Goal: Task Accomplishment & Management: Complete application form

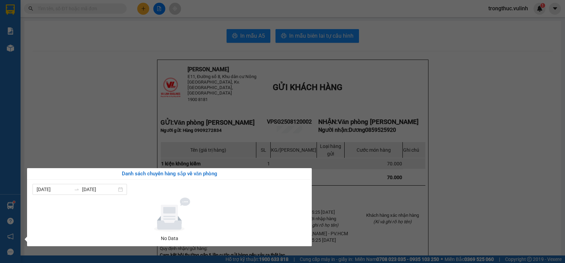
drag, startPoint x: 0, startPoint y: 0, endPoint x: 110, endPoint y: 47, distance: 119.6
click at [133, 78] on section "Kết quả tìm kiếm ( 0 ) Bộ lọc No Data trongthuc.vulinh 1 Báo cáo BC hàng tồn (t…" at bounding box center [282, 131] width 565 height 263
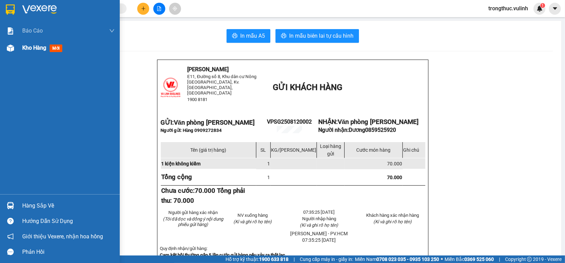
click at [25, 54] on div "Kho hàng mới" at bounding box center [68, 47] width 92 height 17
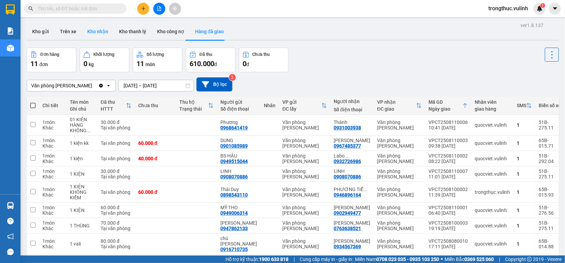
click at [103, 37] on button "Kho nhận" at bounding box center [98, 31] width 32 height 16
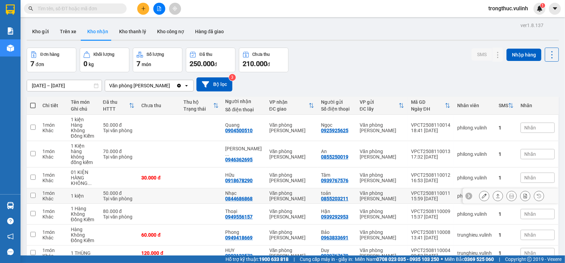
scroll to position [31, 0]
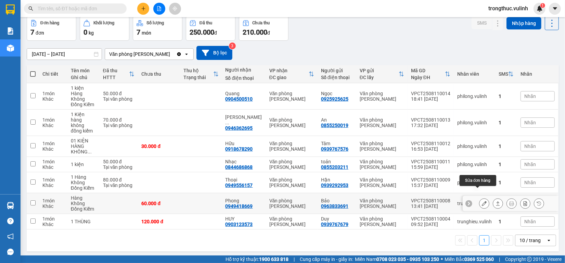
click at [482, 201] on icon at bounding box center [484, 203] width 5 height 5
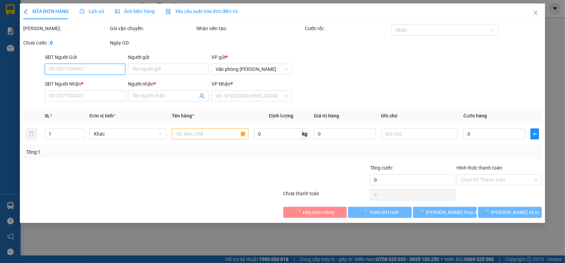
type input "0963833691"
type input "Bảo"
type input "0949418669"
type input "Phong"
type input "60.000"
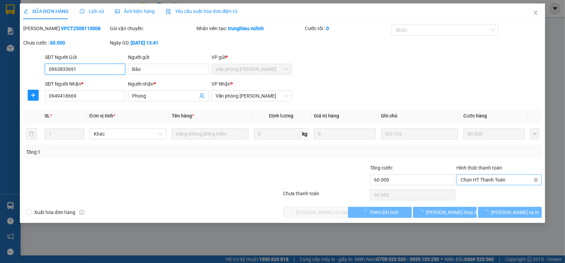
click at [477, 175] on span "Chọn HT Thanh Toán" at bounding box center [498, 179] width 77 height 10
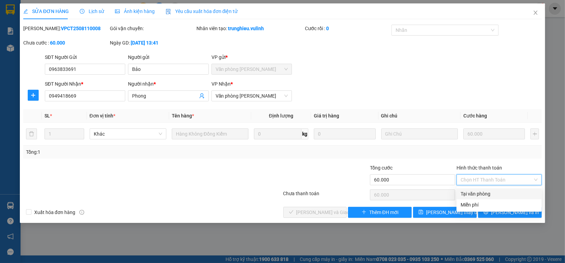
click at [479, 192] on div "Tại văn phòng" at bounding box center [498, 194] width 77 height 8
type input "0"
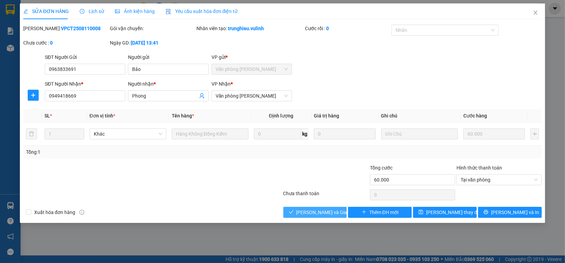
click at [330, 217] on button "[PERSON_NAME] và Giao hàng" at bounding box center [315, 212] width 64 height 11
click at [330, 213] on span "[PERSON_NAME] và Giao hàng" at bounding box center [329, 212] width 66 height 8
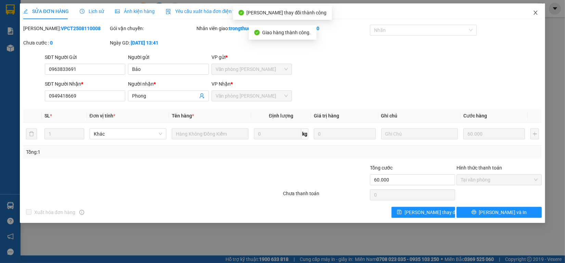
click at [542, 9] on span "Close" at bounding box center [535, 12] width 19 height 19
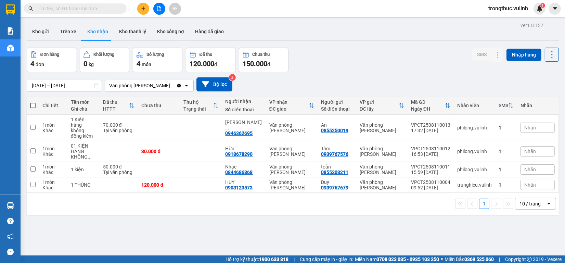
click at [146, 8] on button at bounding box center [143, 9] width 12 height 12
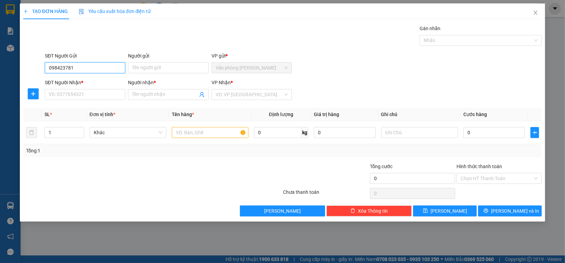
type input "0984237810"
click at [99, 80] on div "0984237810 - Phương" at bounding box center [85, 82] width 72 height 8
type input "Phương"
type input "0917353336"
type input "Quân vương"
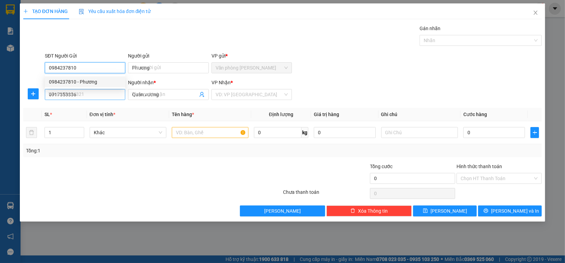
type input "80.000"
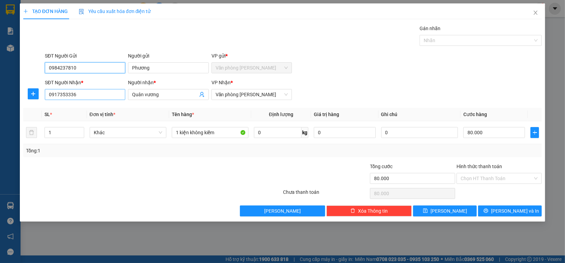
type input "0984237810"
drag, startPoint x: 101, startPoint y: 93, endPoint x: 0, endPoint y: 120, distance: 104.8
click at [0, 120] on div "TẠO ĐƠN HÀNG Yêu cầu xuất hóa đơn điện tử Transit Pickup Surcharge Ids Transit …" at bounding box center [282, 131] width 565 height 263
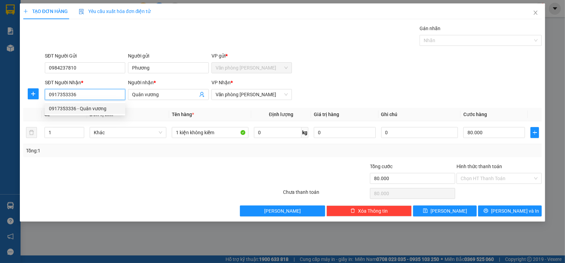
click at [110, 113] on div "0917353336 - Quân vương" at bounding box center [85, 108] width 80 height 11
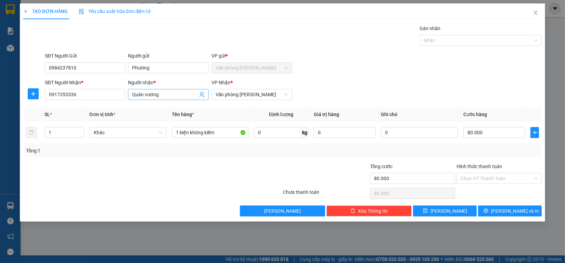
click at [156, 95] on input "Quân vương" at bounding box center [164, 95] width 65 height 8
click at [174, 95] on input "Quân vương" at bounding box center [164, 95] width 65 height 8
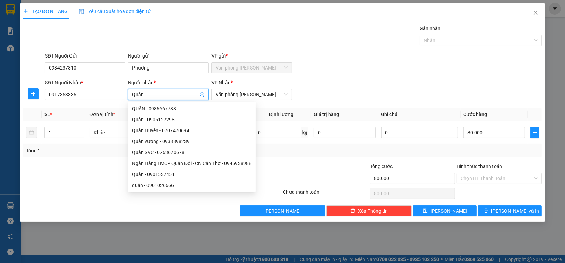
type input "Quân"
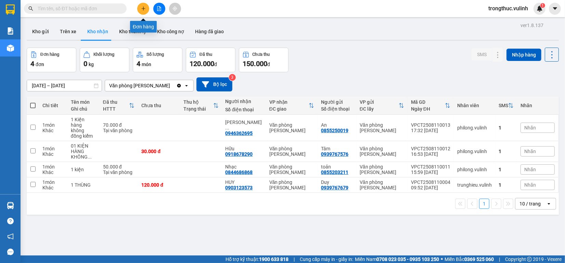
click at [145, 10] on icon "plus" at bounding box center [143, 8] width 5 height 5
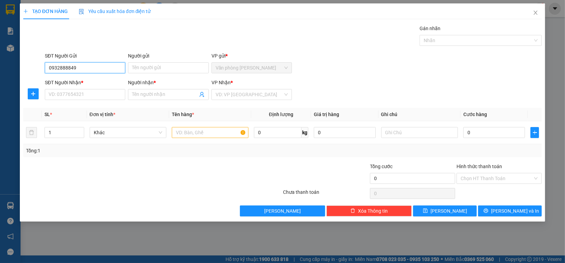
type input "0932888849"
click at [180, 62] on div "Người gửi" at bounding box center [168, 57] width 80 height 10
click at [175, 66] on input "Người gửi" at bounding box center [168, 67] width 80 height 11
type input "Q"
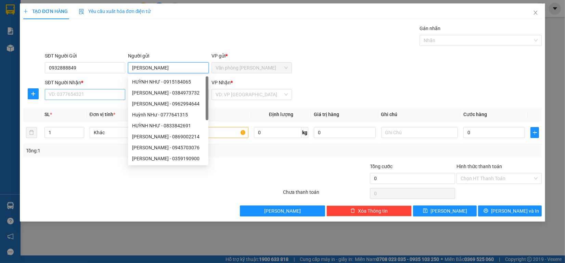
type input "[PERSON_NAME]"
click at [86, 97] on input "SĐT Người Nhận *" at bounding box center [85, 94] width 80 height 11
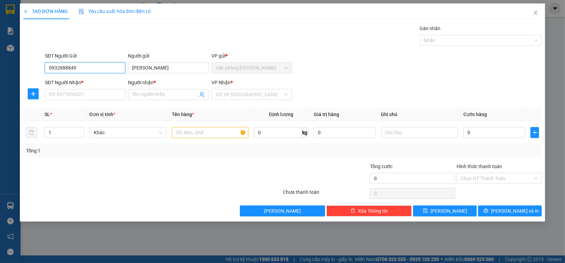
drag, startPoint x: 95, startPoint y: 69, endPoint x: 0, endPoint y: 69, distance: 95.1
click at [0, 69] on div "TẠO ĐƠN HÀNG Yêu cầu xuất hóa đơn điện tử Transit Pickup Surcharge Ids Transit …" at bounding box center [282, 131] width 565 height 263
click at [78, 94] on input "SĐT Người Nhận *" at bounding box center [85, 94] width 80 height 11
paste input "0932888849"
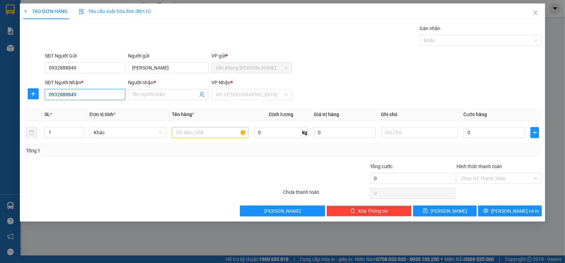
type input "0932888849"
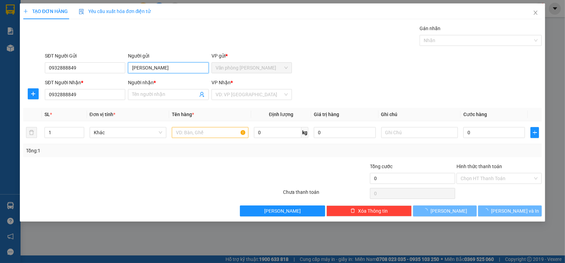
click at [0, 67] on div "TẠO ĐƠN HÀNG Yêu cầu xuất hóa đơn điện tử Transit Pickup Surcharge Ids Transit …" at bounding box center [282, 131] width 565 height 263
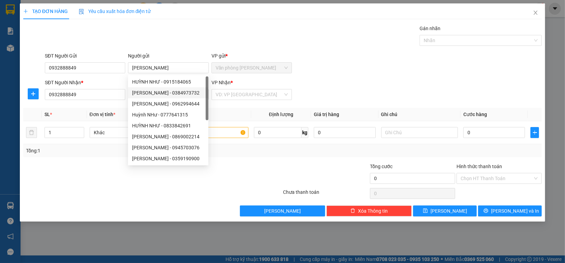
click at [346, 82] on div "SĐT Người Nhận * 0932888849 Người nhận * Tên người nhận VP Nhận * VD: VP [GEOGR…" at bounding box center [292, 91] width 499 height 24
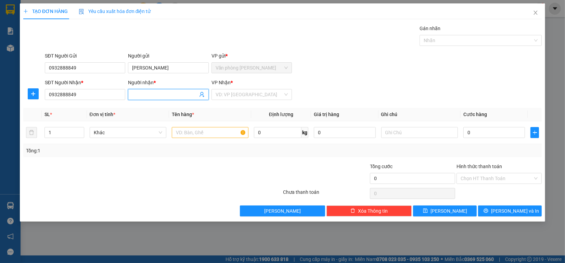
click at [151, 100] on span at bounding box center [168, 94] width 80 height 11
paste input "[PERSON_NAME]"
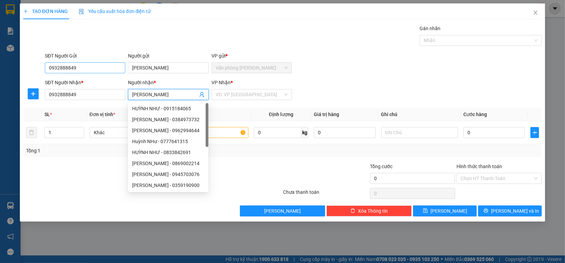
type input "[PERSON_NAME]"
drag, startPoint x: 87, startPoint y: 68, endPoint x: 0, endPoint y: 68, distance: 86.6
click at [0, 68] on div "TẠO ĐƠN HÀNG Yêu cầu xuất hóa đơn điện tử Transit Pickup Surcharge Ids Transit …" at bounding box center [282, 131] width 565 height 263
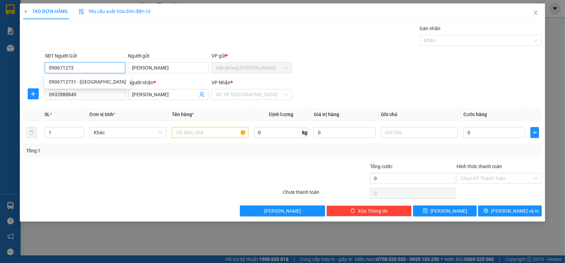
type input "0906712731"
click at [102, 85] on div "0906712731 - [GEOGRAPHIC_DATA]" at bounding box center [87, 82] width 77 height 8
type input "Huy"
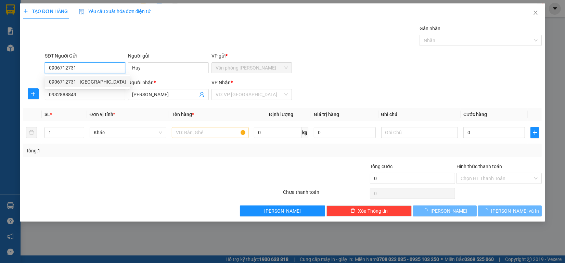
type input "40.000"
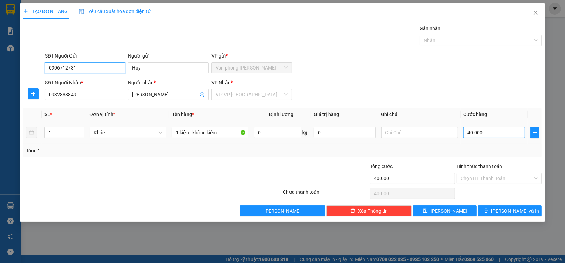
type input "0906712731"
click at [498, 137] on input "40.000" at bounding box center [494, 132] width 62 height 11
type input "6"
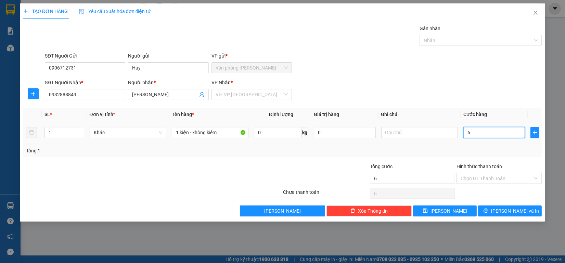
type input "60"
type input "6"
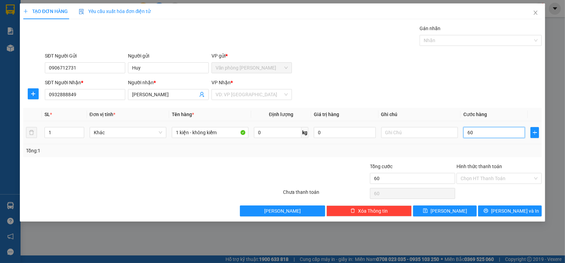
type input "6"
type input "0"
type input "5"
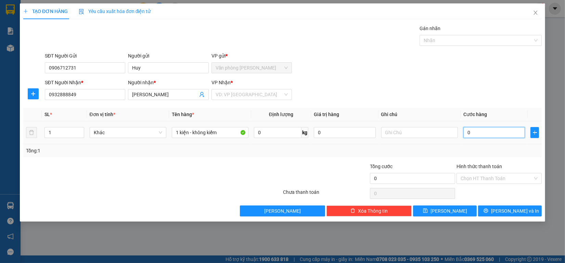
type input "5"
type input "050"
type input "50"
type input "0.500"
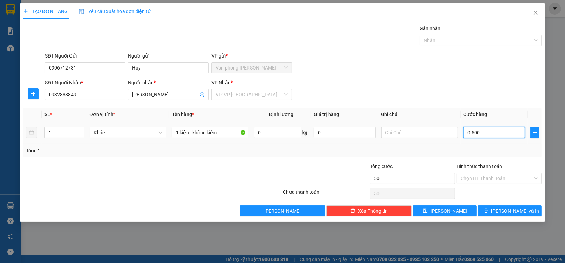
type input "500"
type input "05.000"
type input "5.000"
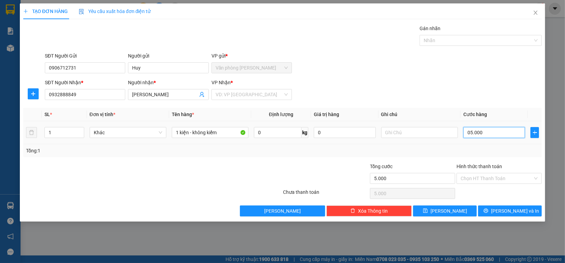
type input "050.000"
type input "50.000"
click at [528, 213] on button "[PERSON_NAME] và In" at bounding box center [510, 210] width 64 height 11
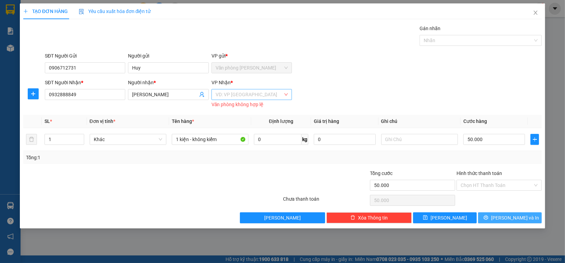
drag, startPoint x: 247, startPoint y: 89, endPoint x: 247, endPoint y: 92, distance: 3.5
click at [247, 90] on div "VD: VP [GEOGRAPHIC_DATA]" at bounding box center [251, 94] width 80 height 11
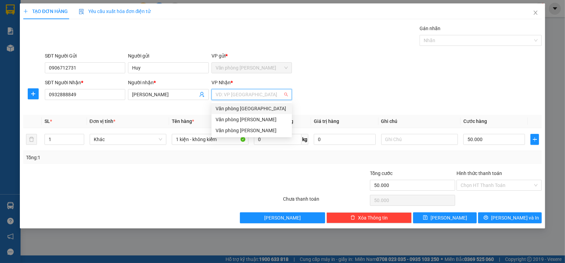
click at [247, 92] on input "search" at bounding box center [249, 94] width 67 height 10
click at [252, 128] on div "Văn phòng [PERSON_NAME]" at bounding box center [252, 131] width 72 height 8
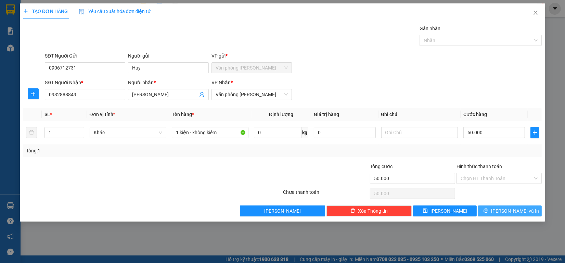
click at [515, 206] on button "[PERSON_NAME] và In" at bounding box center [510, 210] width 64 height 11
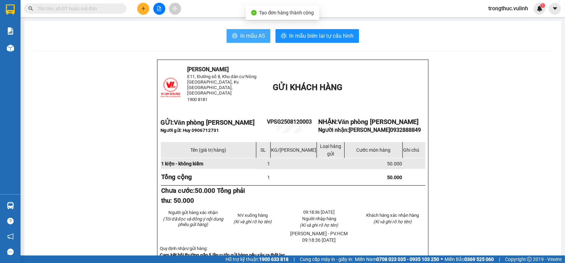
click at [252, 30] on button "In mẫu A5" at bounding box center [248, 36] width 44 height 14
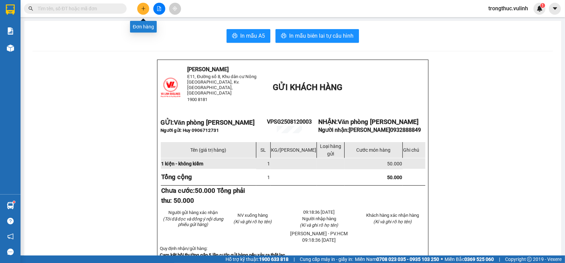
click at [144, 9] on icon "plus" at bounding box center [143, 8] width 5 height 5
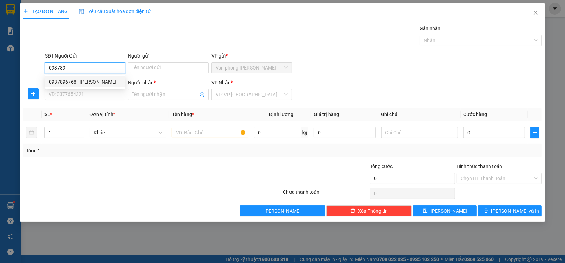
click at [74, 85] on div "0937896768 - [PERSON_NAME]" at bounding box center [85, 81] width 80 height 11
type input "0937896768"
type input "Lan"
type input "0974669999"
type input "Thắng"
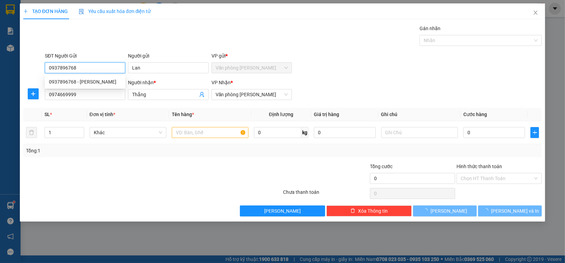
type input "50.000"
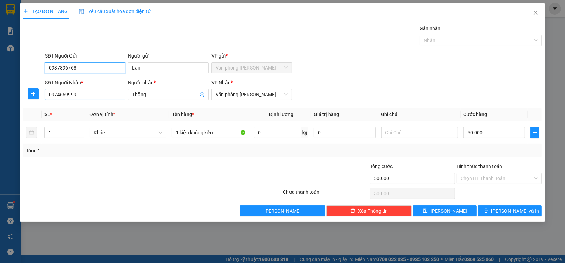
type input "0937896768"
drag, startPoint x: 86, startPoint y: 96, endPoint x: 0, endPoint y: 100, distance: 85.6
click at [0, 100] on div "TẠO ĐƠN HÀNG Yêu cầu xuất hóa đơn điện tử Transit Pickup Surcharge Ids Transit …" at bounding box center [282, 131] width 565 height 263
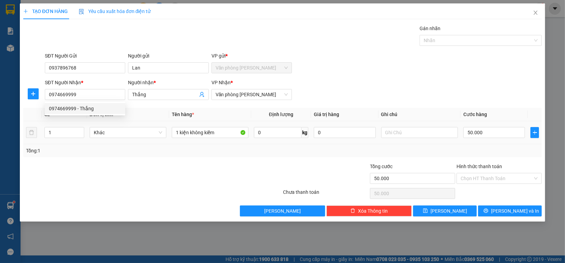
click at [503, 126] on div "50.000" at bounding box center [494, 133] width 62 height 14
click at [503, 127] on input "50.000" at bounding box center [494, 132] width 62 height 11
type input "7"
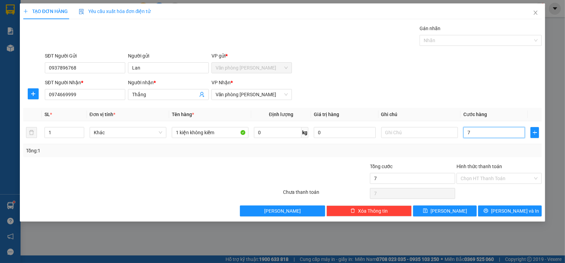
type input "70"
type input "700"
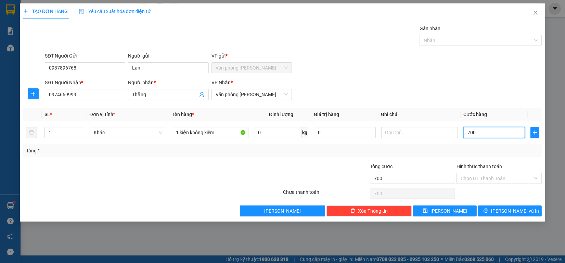
type input "7.000"
type input "70.000"
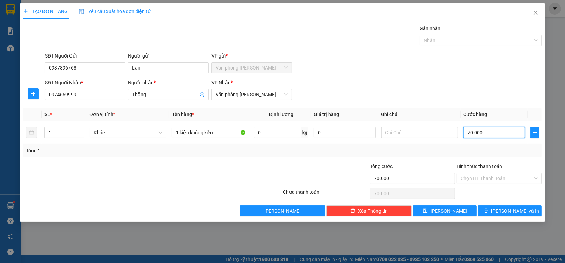
type input "70.000"
click at [427, 96] on div "SĐT Người Nhận * 0974669999 Người nhận * Thắng VP Nhận * Văn phòng [PERSON_NAME]" at bounding box center [292, 91] width 499 height 24
click at [474, 180] on input "Hình thức thanh toán" at bounding box center [496, 178] width 72 height 10
click at [497, 137] on input "70.000" at bounding box center [494, 132] width 62 height 11
type input "6"
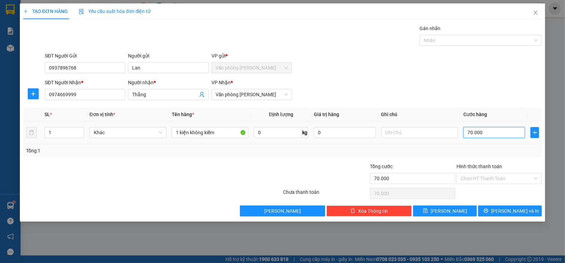
type input "6"
type input "60"
type input "600"
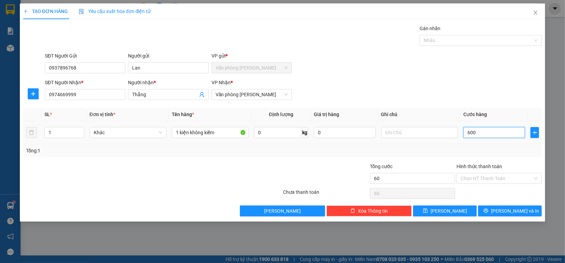
type input "600"
type input "6.000"
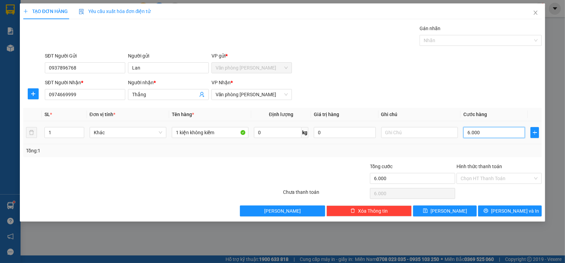
type input "60.000"
click at [498, 181] on input "Hình thức thanh toán" at bounding box center [496, 178] width 72 height 10
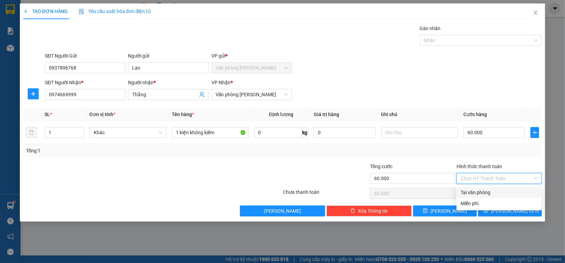
click at [481, 190] on div "Tại văn phòng" at bounding box center [498, 192] width 77 height 8
type input "0"
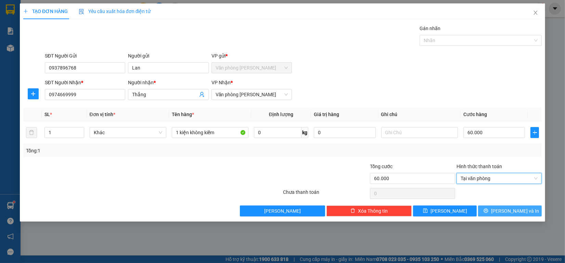
click at [505, 211] on span "[PERSON_NAME] và In" at bounding box center [515, 211] width 48 height 8
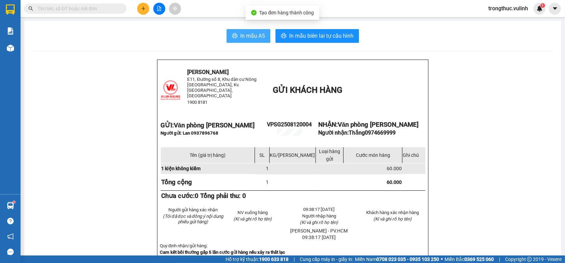
click at [232, 31] on button "In mẫu A5" at bounding box center [248, 36] width 44 height 14
click at [144, 16] on div "Kết quả tìm kiếm ( 0 ) Bộ lọc No Data trongthuc.vulinh 1" at bounding box center [282, 8] width 565 height 17
click at [144, 13] on button at bounding box center [143, 9] width 12 height 12
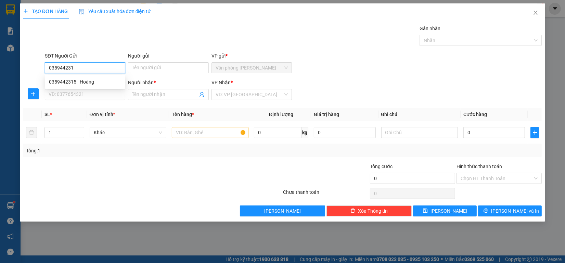
type input "0359442315"
click at [98, 79] on div "0359442315 - Hoàng" at bounding box center [85, 82] width 72 height 8
type input "Hoàng"
type input "0916329329"
type input "[PERSON_NAME]"
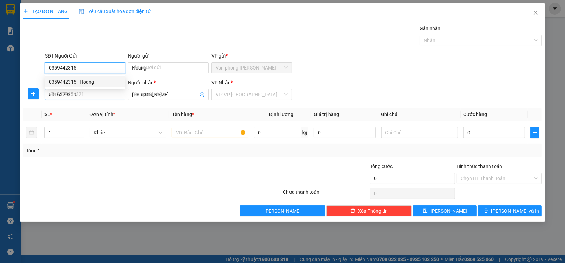
type input "320.000"
type input "0359442315"
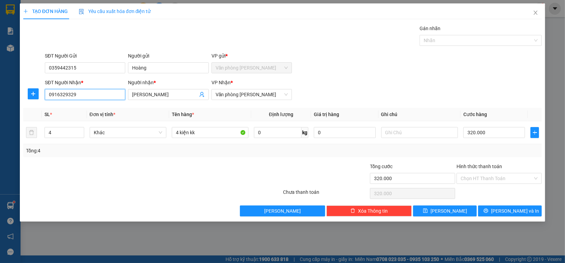
drag, startPoint x: 94, startPoint y: 92, endPoint x: 0, endPoint y: 86, distance: 94.6
click at [0, 86] on div "TẠO ĐƠN HÀNG Yêu cầu xuất hóa đơn điện tử Transit Pickup Surcharge Ids Transit …" at bounding box center [282, 131] width 565 height 263
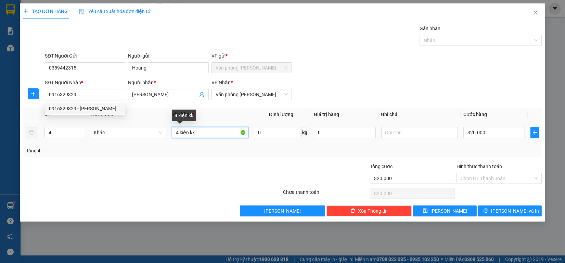
click at [32, 138] on tr "4 Khác 4 kiện kk 0 kg 0 320.000" at bounding box center [282, 132] width 518 height 23
type input "2 kiện kk"
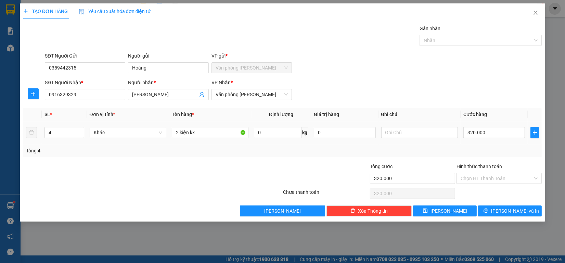
drag, startPoint x: 53, startPoint y: 133, endPoint x: 1, endPoint y: 139, distance: 52.7
click at [0, 140] on div "TẠO ĐƠN HÀNG Yêu cầu xuất hóa đơn điện tử Transit Pickup Surcharge Ids Transit …" at bounding box center [282, 131] width 565 height 263
type input "2"
click at [501, 134] on input "320.000" at bounding box center [494, 132] width 62 height 11
type input "1"
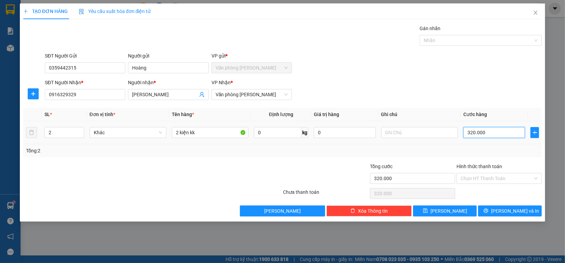
type input "1"
type input "16"
type input "160"
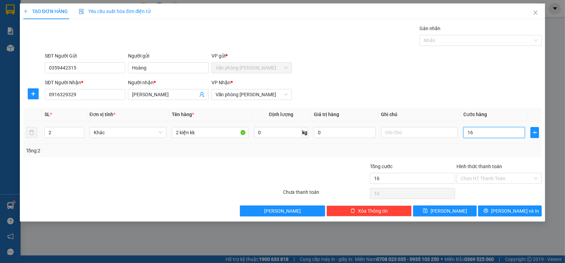
type input "160"
type input "1.600"
type input "16.000"
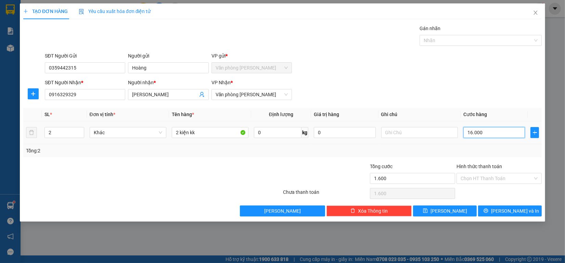
type input "16.000"
type input "160.000"
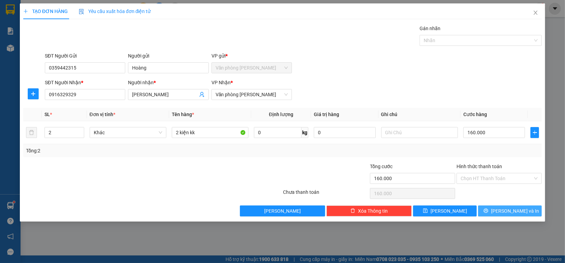
click at [505, 211] on span "[PERSON_NAME] và In" at bounding box center [515, 211] width 48 height 8
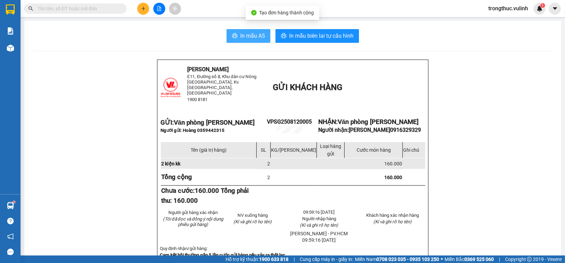
click at [235, 32] on button "In mẫu A5" at bounding box center [248, 36] width 44 height 14
click at [252, 40] on span "In mẫu A5" at bounding box center [252, 35] width 25 height 9
click at [142, 11] on icon "plus" at bounding box center [143, 8] width 5 height 5
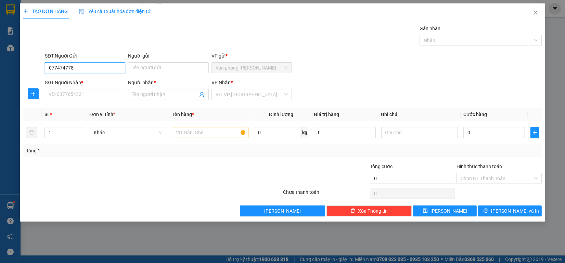
type input "0774747788"
click at [84, 79] on div "0774747788 - Tiến" at bounding box center [85, 82] width 72 height 8
type input "Tiến"
type input "0939330099"
type input "Minh"
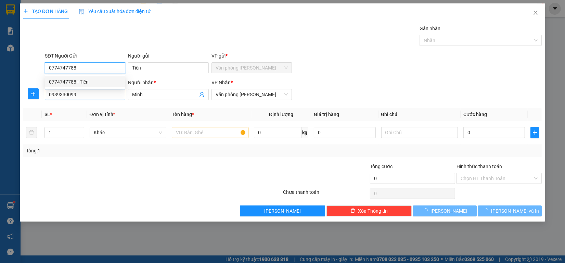
type input "60.000"
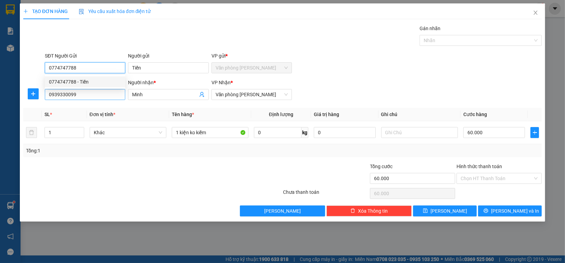
type input "0774747788"
drag, startPoint x: 88, startPoint y: 95, endPoint x: 0, endPoint y: 107, distance: 89.0
click at [0, 107] on div "TẠO ĐƠN HÀNG Yêu cầu xuất hóa đơn điện tử Transit Pickup Surcharge Ids Transit …" at bounding box center [282, 131] width 565 height 263
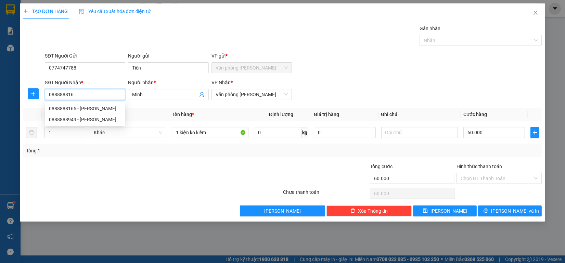
type input "0888888165"
click at [92, 109] on div "0888888165 - [PERSON_NAME]" at bounding box center [85, 109] width 72 height 8
type input "[PERSON_NAME]"
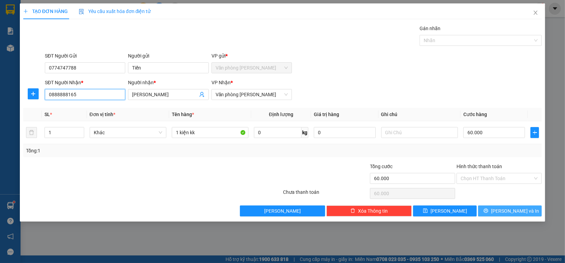
type input "0888888165"
click at [496, 208] on button "[PERSON_NAME] và In" at bounding box center [510, 210] width 64 height 11
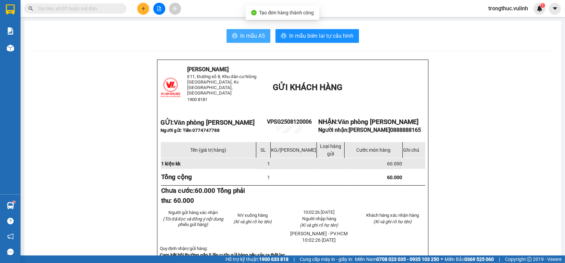
click at [236, 32] on button "In mẫu A5" at bounding box center [248, 36] width 44 height 14
click at [144, 9] on icon "plus" at bounding box center [143, 8] width 5 height 5
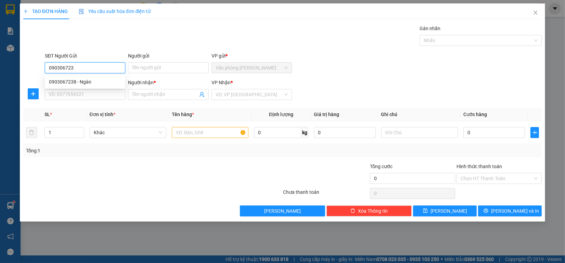
type input "0903067238"
click at [90, 84] on div "0903067238 - Ngàn" at bounding box center [85, 82] width 72 height 8
type input "Ngàn"
type input "0947918488"
type input "[PERSON_NAME]"
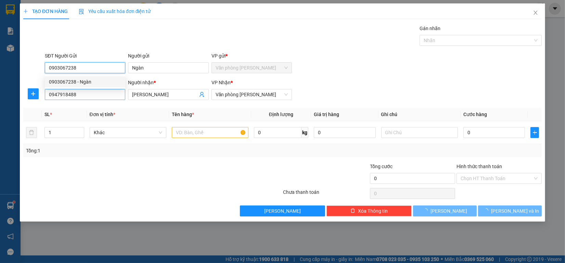
type input "70.000"
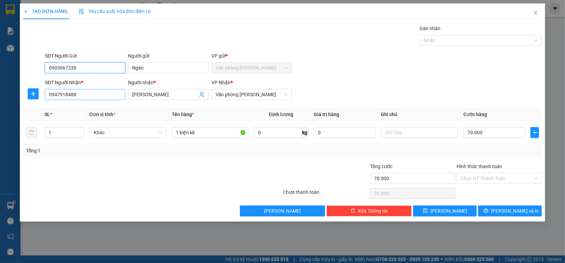
type input "0903067238"
drag, startPoint x: 96, startPoint y: 98, endPoint x: 0, endPoint y: 93, distance: 96.2
click at [0, 93] on div "TẠO ĐƠN HÀNG Yêu cầu xuất hóa đơn điện tử Transit Pickup Surcharge Ids Transit …" at bounding box center [282, 131] width 565 height 263
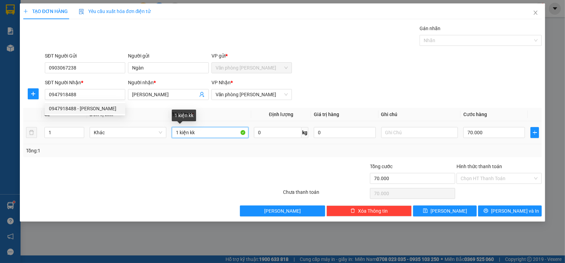
drag, startPoint x: 152, startPoint y: 132, endPoint x: 0, endPoint y: 134, distance: 151.6
click at [3, 132] on div "TẠO ĐƠN HÀNG Yêu cầu xuất hóa đơn điện tử Transit Pickup Surcharge Ids Transit …" at bounding box center [282, 131] width 565 height 263
type input "3 kiện kk"
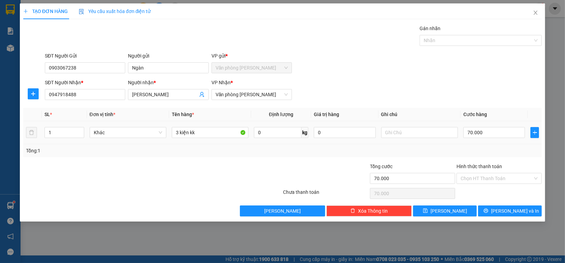
drag, startPoint x: 52, startPoint y: 132, endPoint x: 6, endPoint y: 132, distance: 45.8
click at [0, 132] on div "TẠO ĐƠN HÀNG Yêu cầu xuất hóa đơn điện tử Transit Pickup Surcharge Ids Transit …" at bounding box center [282, 131] width 565 height 263
type input "3"
click at [488, 133] on input "70.000" at bounding box center [494, 132] width 62 height 11
type input "2"
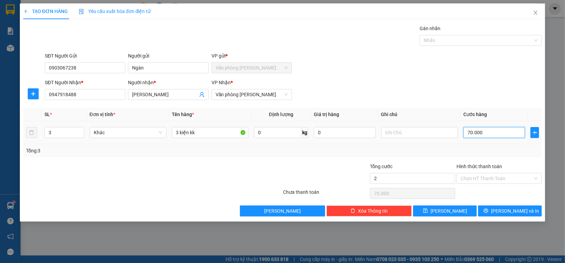
type input "2"
type input "21"
type input "210"
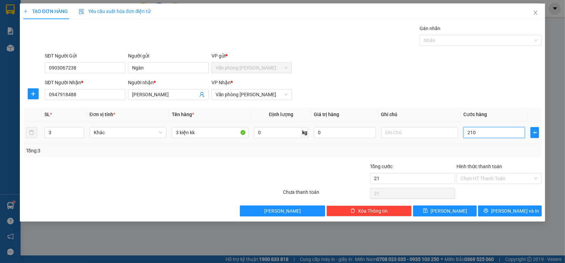
type input "210"
type input "2.100"
type input "21.000"
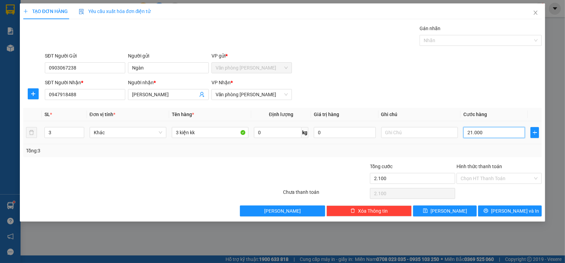
type input "21.000"
type input "210.000"
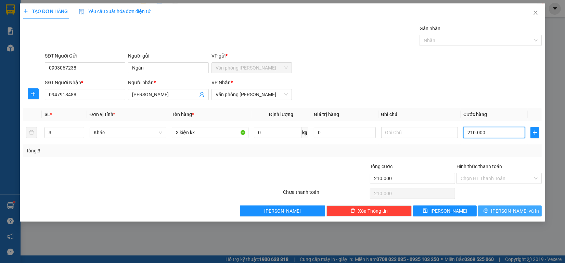
type input "210.000"
click at [489, 214] on button "[PERSON_NAME] và In" at bounding box center [510, 210] width 64 height 11
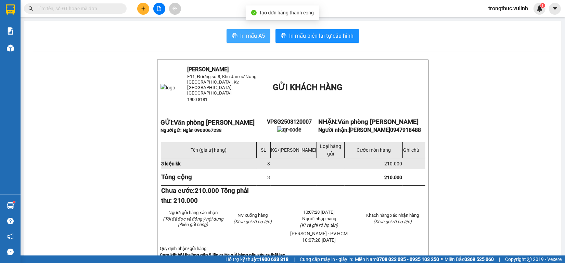
click at [232, 39] on span "printer" at bounding box center [234, 36] width 5 height 6
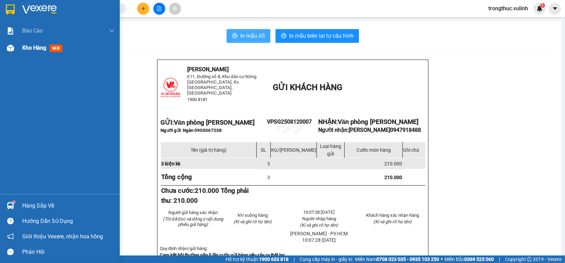
click at [8, 52] on div at bounding box center [10, 48] width 12 height 12
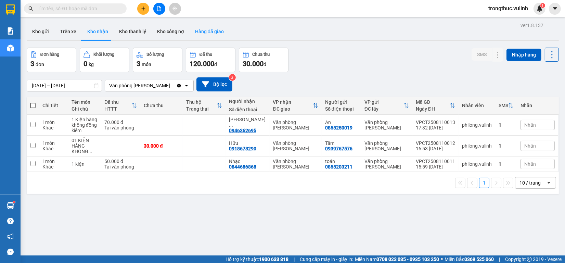
click at [213, 26] on button "Hàng đã giao" at bounding box center [210, 31] width 40 height 16
